Goal: Find specific page/section: Find specific page/section

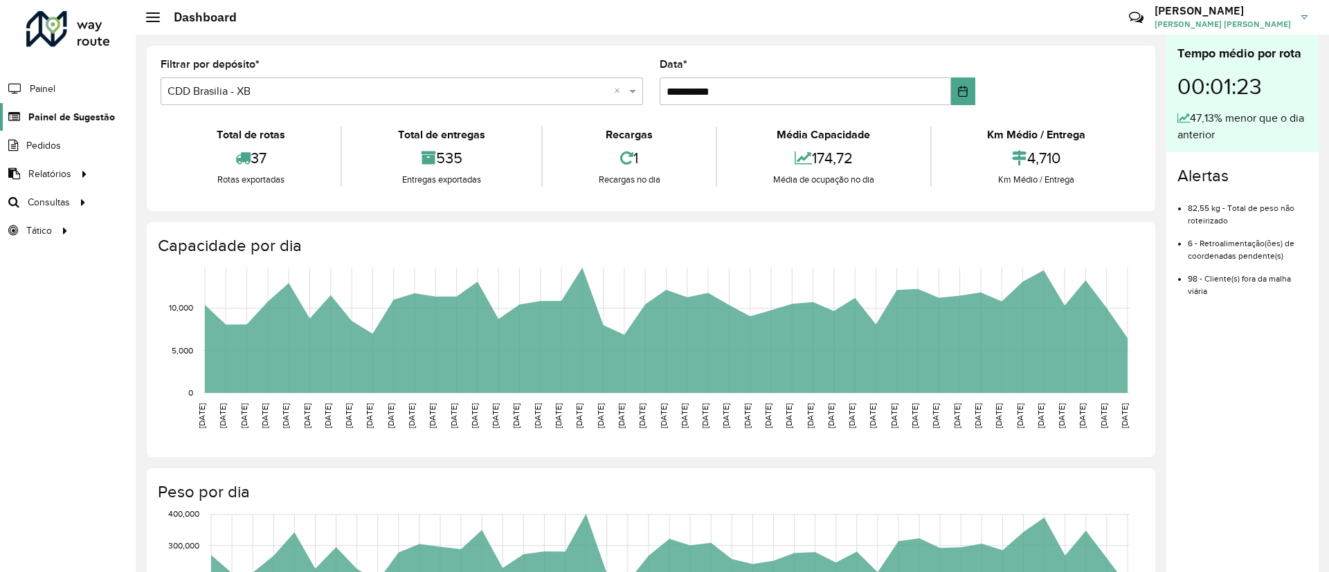
click at [82, 118] on span "Painel de Sugestão" at bounding box center [71, 117] width 87 height 15
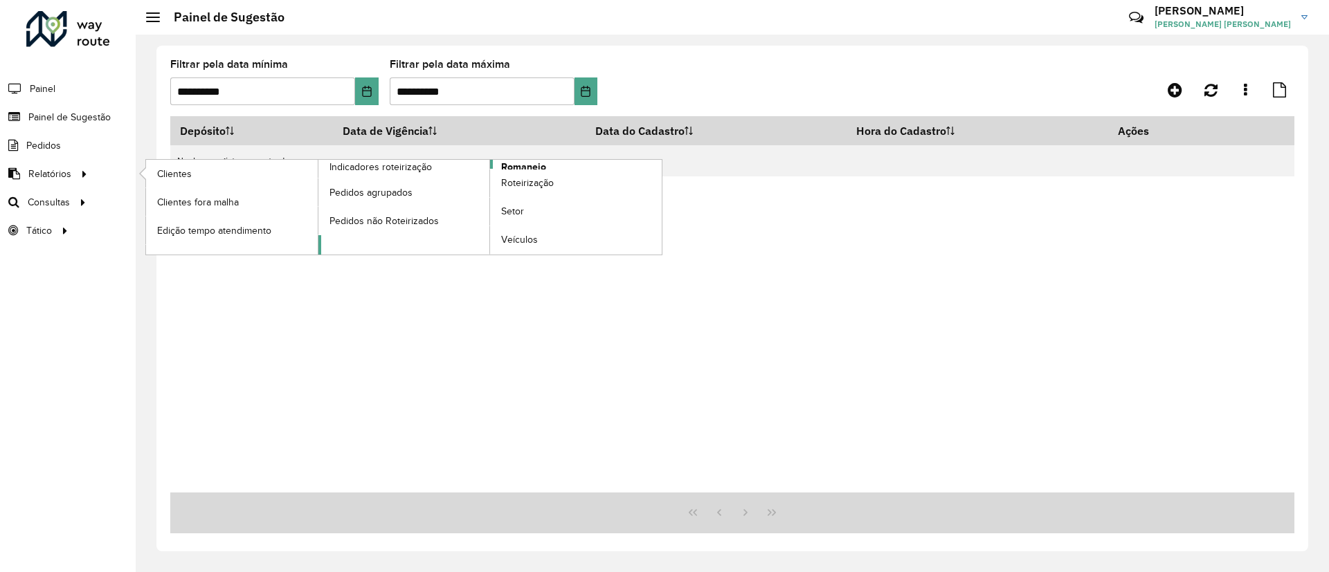
click at [514, 166] on span "Romaneio" at bounding box center [523, 167] width 45 height 15
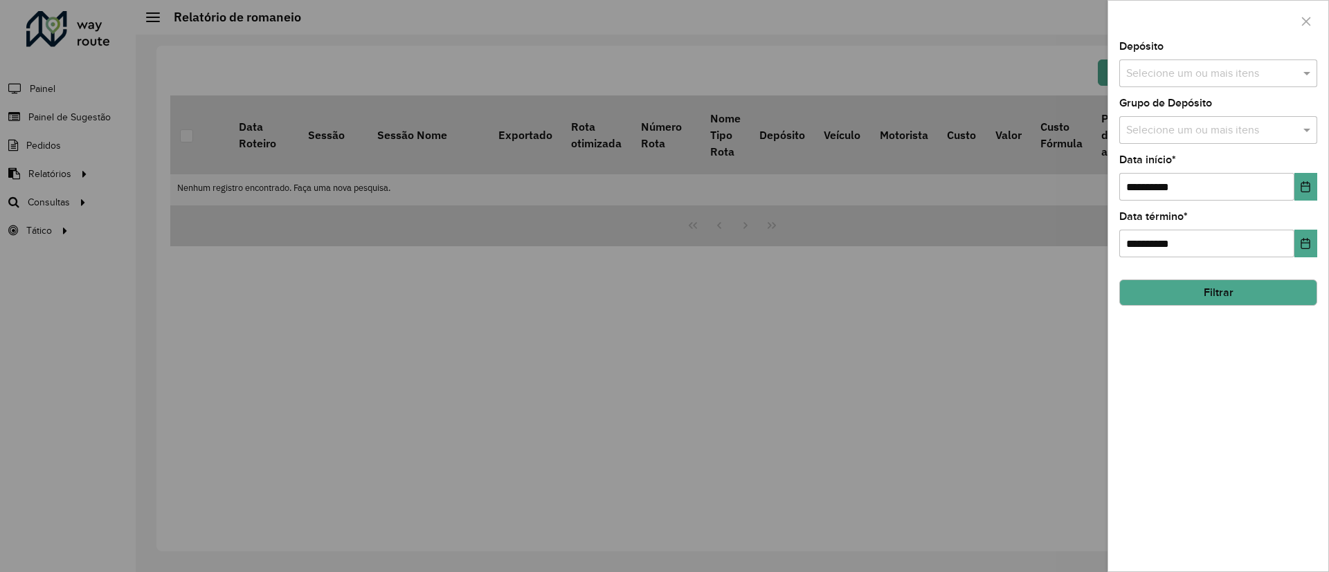
click at [80, 173] on div at bounding box center [664, 286] width 1329 height 572
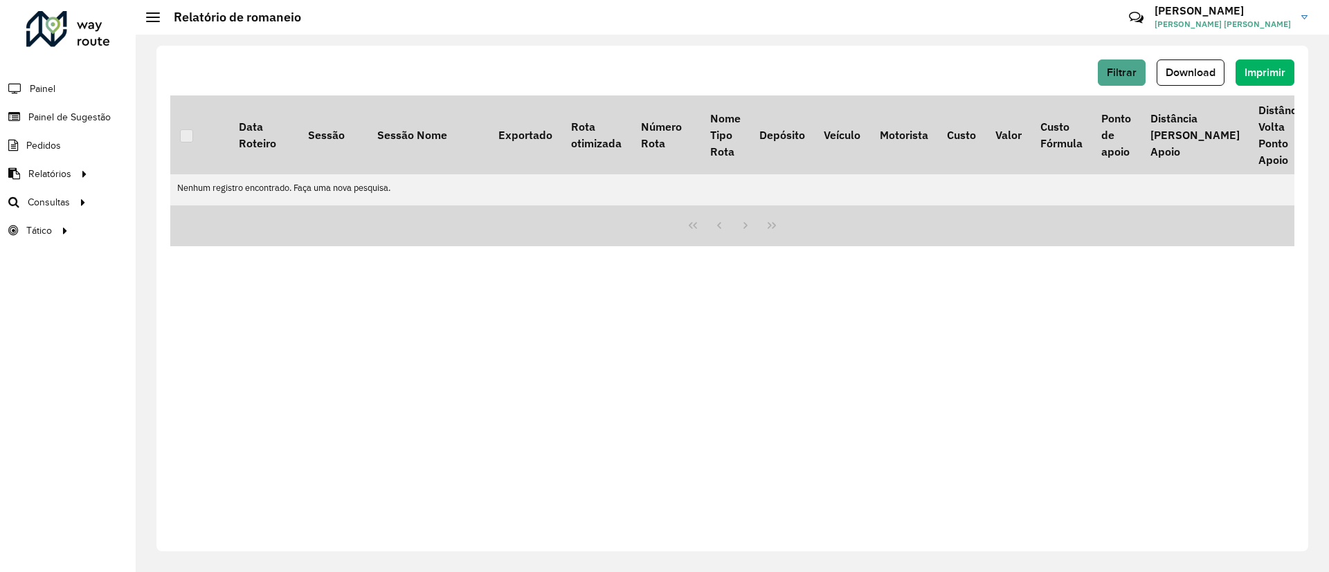
click at [80, 173] on icon at bounding box center [82, 173] width 12 height 21
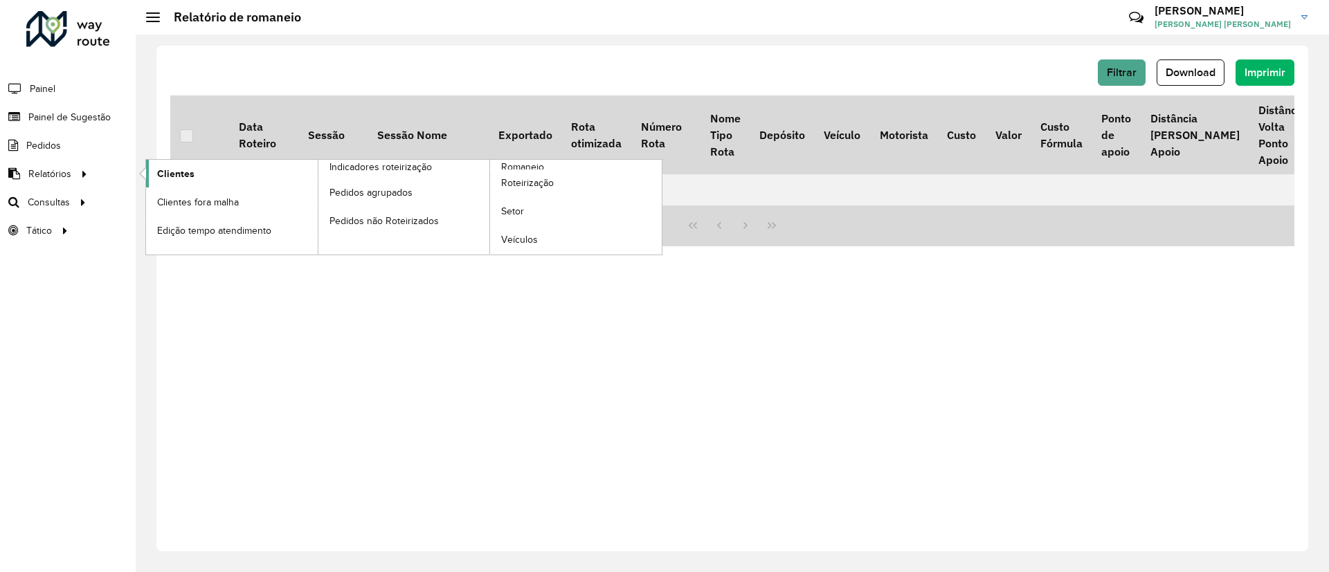
click at [222, 172] on link "Clientes" at bounding box center [232, 174] width 172 height 28
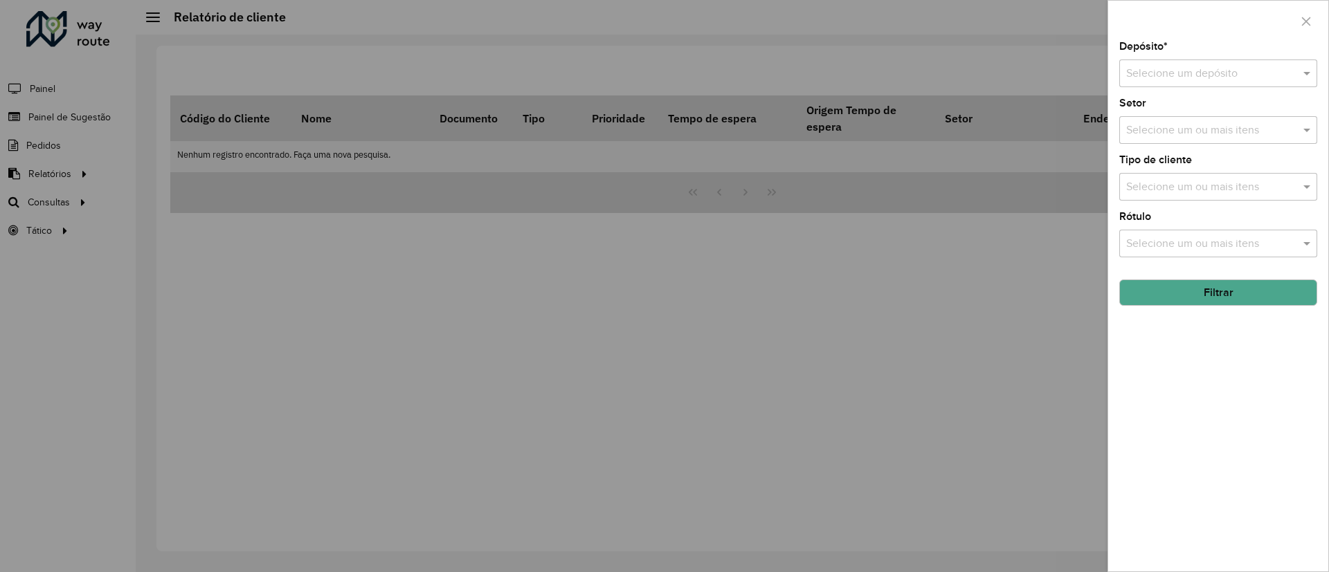
click at [1187, 71] on input "text" at bounding box center [1204, 74] width 156 height 17
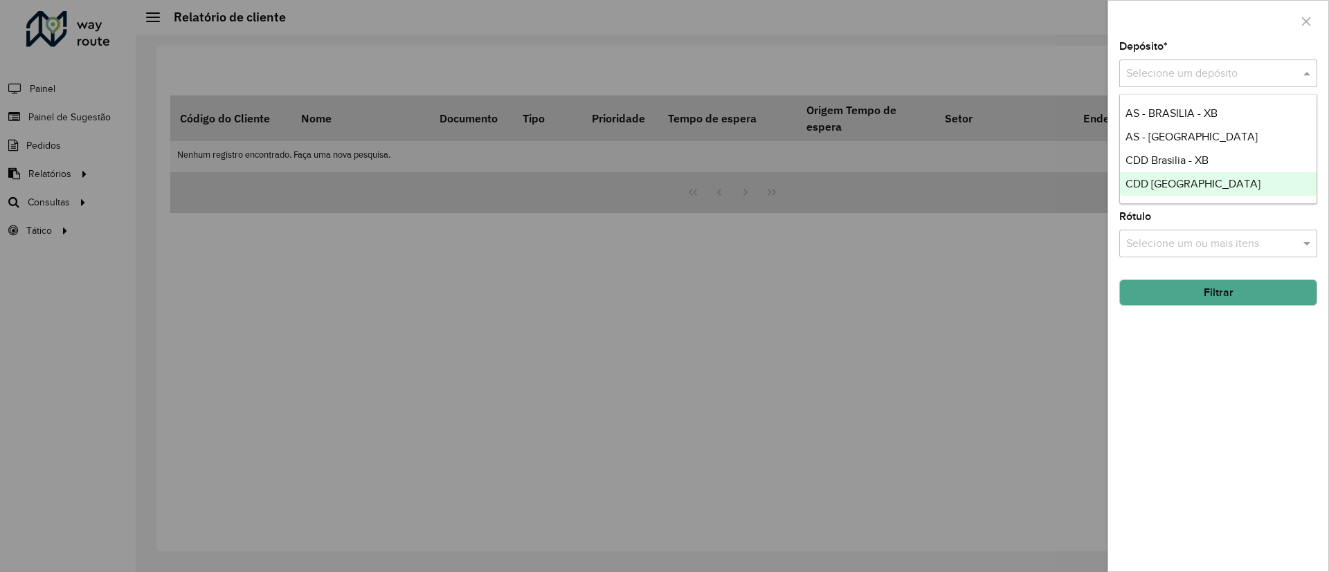
click at [1193, 186] on span "CDD [GEOGRAPHIC_DATA]" at bounding box center [1192, 184] width 135 height 12
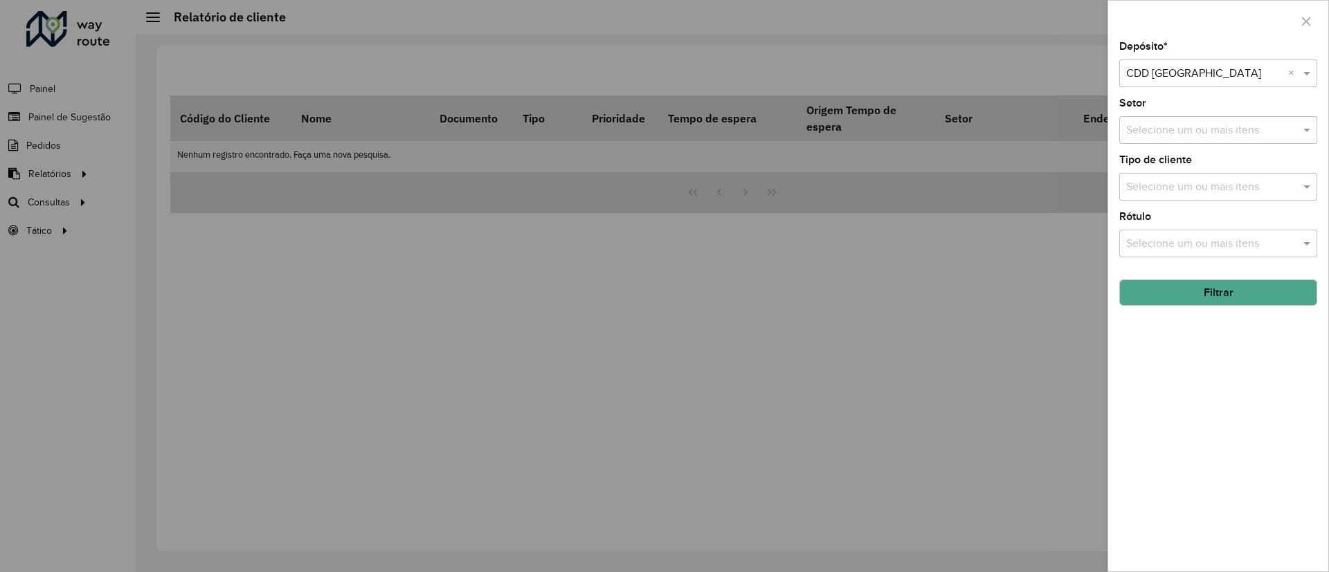
click at [1224, 273] on hb-field-button "Filtrar" at bounding box center [1218, 287] width 198 height 37
click at [1212, 282] on button "Filtrar" at bounding box center [1218, 293] width 198 height 26
